Goal: Task Accomplishment & Management: Manage account settings

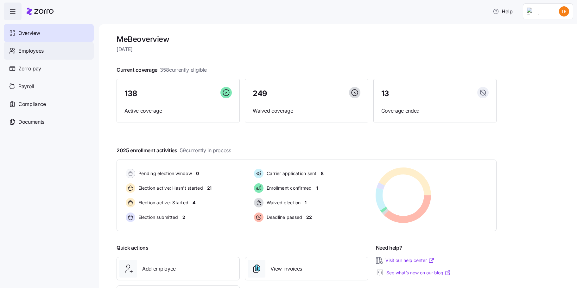
click at [35, 50] on span "Employees" at bounding box center [30, 51] width 25 height 8
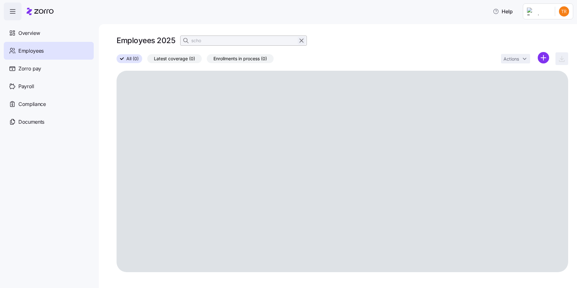
click at [301, 42] on icon "button" at bounding box center [301, 41] width 7 height 8
click at [186, 40] on icon "button" at bounding box center [186, 40] width 6 height 6
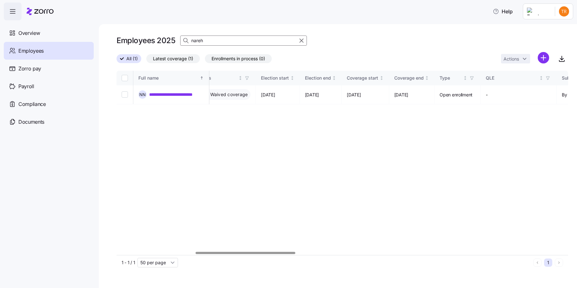
click at [280, 258] on div "**********" at bounding box center [343, 170] width 452 height 199
type input "nareh"
click at [122, 91] on input "Select record 1" at bounding box center [125, 94] width 6 height 6
checkbox input "true"
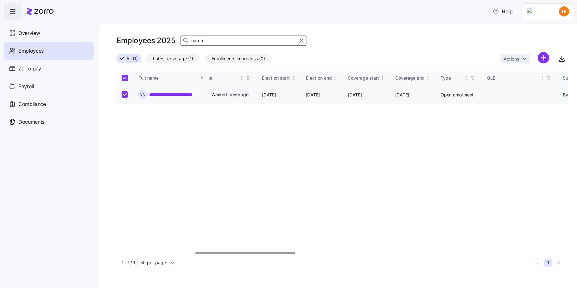
checkbox input "true"
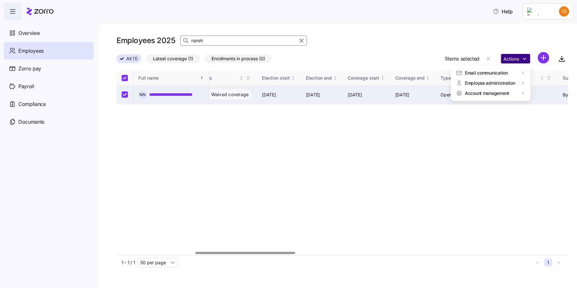
click at [513, 60] on html "**********" at bounding box center [288, 142] width 577 height 284
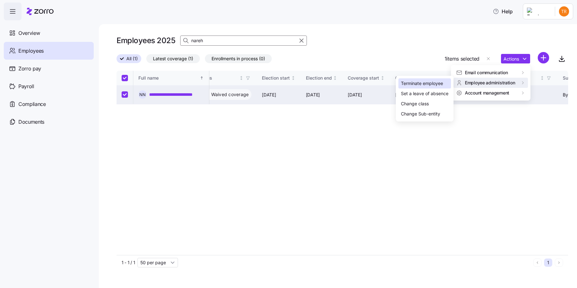
click at [431, 85] on div "Terminate employee" at bounding box center [422, 83] width 42 height 7
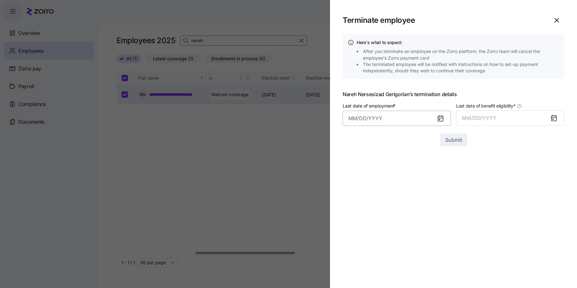
click at [367, 117] on input "Last date of employment *" at bounding box center [397, 118] width 108 height 15
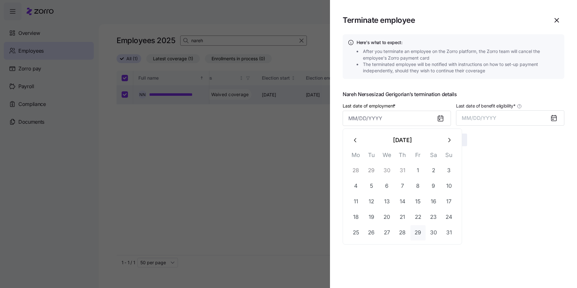
click at [420, 232] on button "29" at bounding box center [418, 232] width 15 height 15
type input "August 29, 2025"
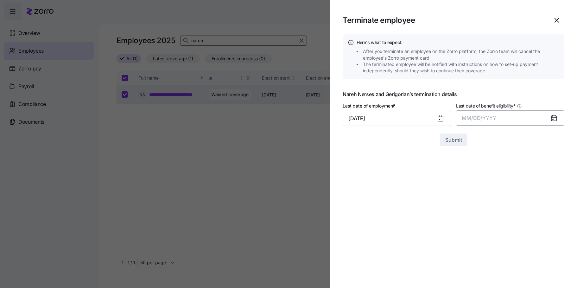
click at [480, 121] on button "MM/DD/YYYY" at bounding box center [510, 117] width 108 height 15
drag, startPoint x: 517, startPoint y: 189, endPoint x: 513, endPoint y: 186, distance: 5.3
click at [517, 189] on button "Aug" at bounding box center [516, 188] width 36 height 15
click at [448, 142] on span "Submit" at bounding box center [453, 140] width 17 height 8
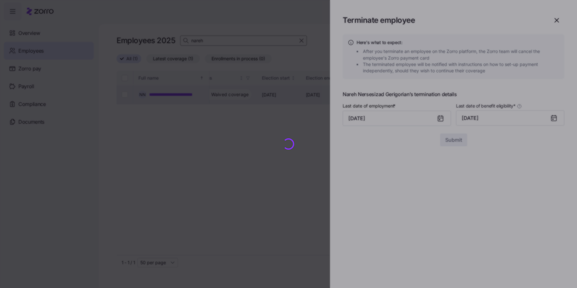
checkbox input "false"
